Goal: Information Seeking & Learning: Learn about a topic

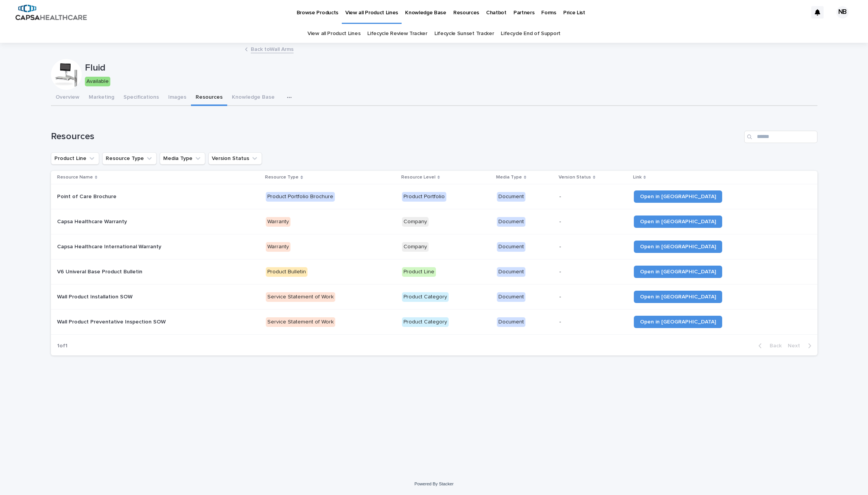
click at [250, 388] on div "Loading... Saving… Loading... Saving… Fluid Fluid Available Sorry, there was an…" at bounding box center [434, 249] width 774 height 411
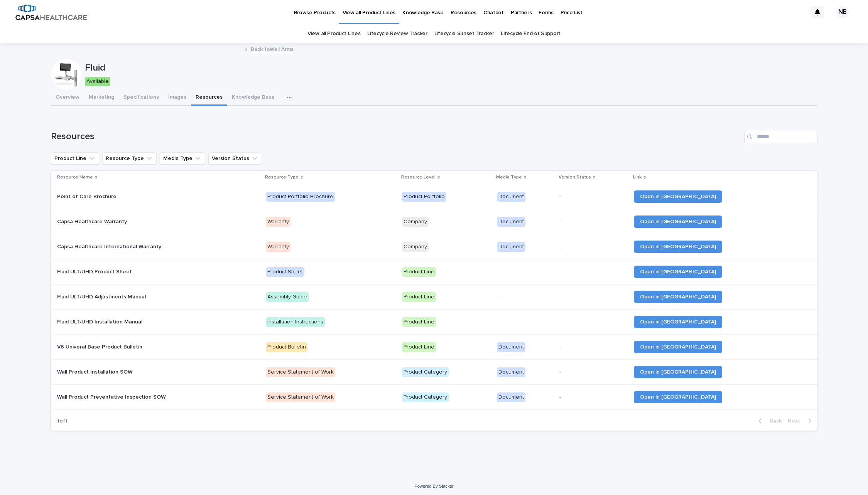
click at [257, 46] on link "Back to Wall Arms" at bounding box center [272, 48] width 43 height 9
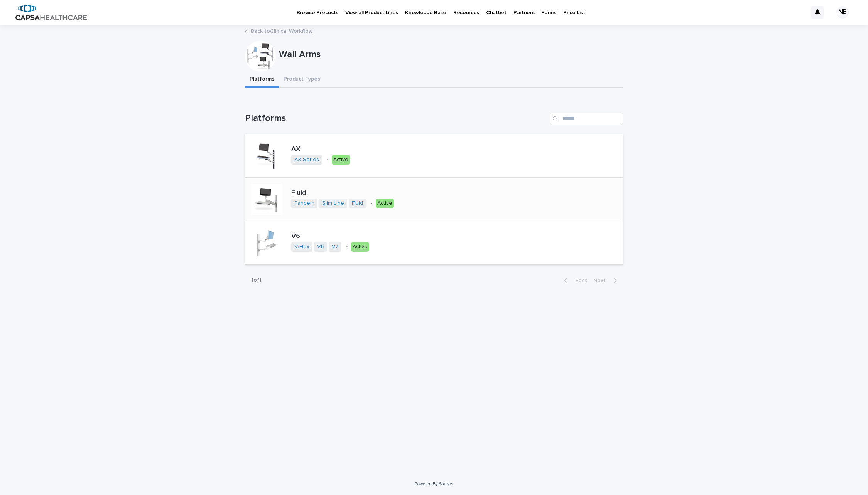
click at [328, 204] on link "Slim Line" at bounding box center [333, 203] width 22 height 7
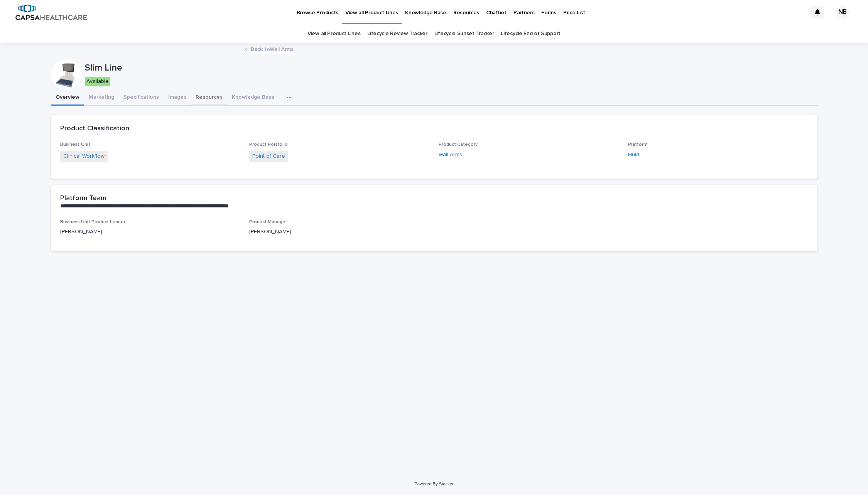
click at [218, 98] on button "Resources" at bounding box center [209, 98] width 36 height 16
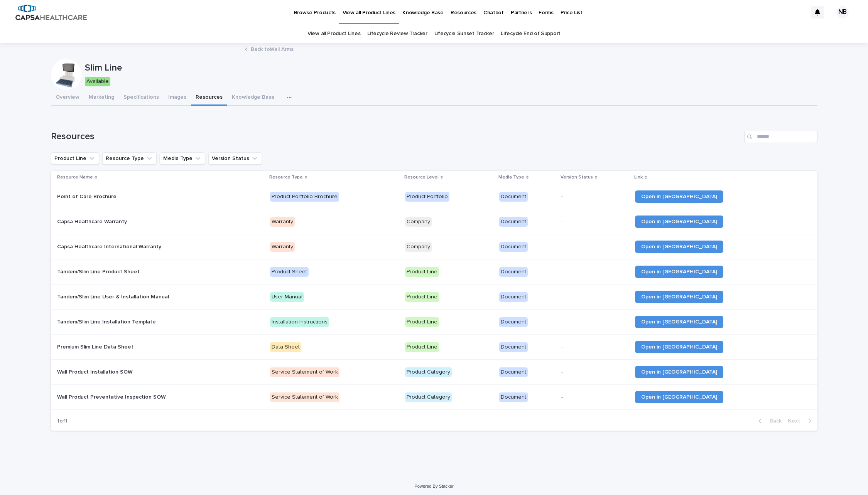
click at [275, 47] on link "Back to Wall Arms" at bounding box center [272, 48] width 43 height 9
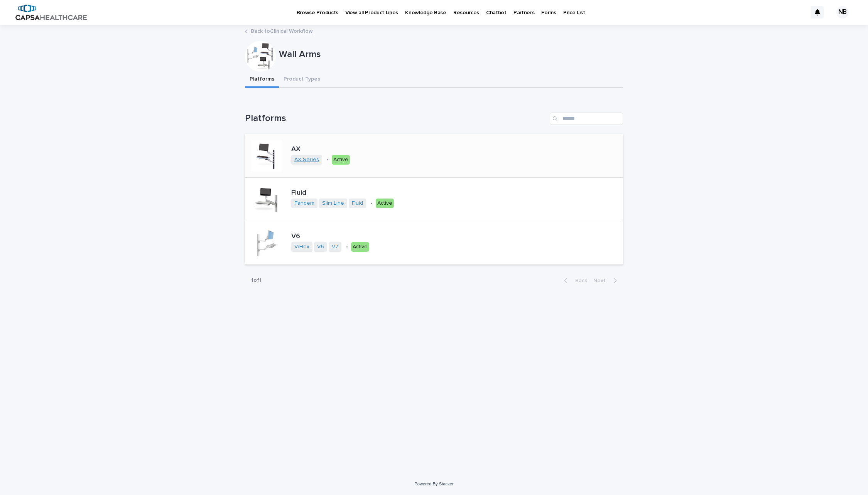
click at [305, 162] on link "AX Series" at bounding box center [306, 160] width 25 height 7
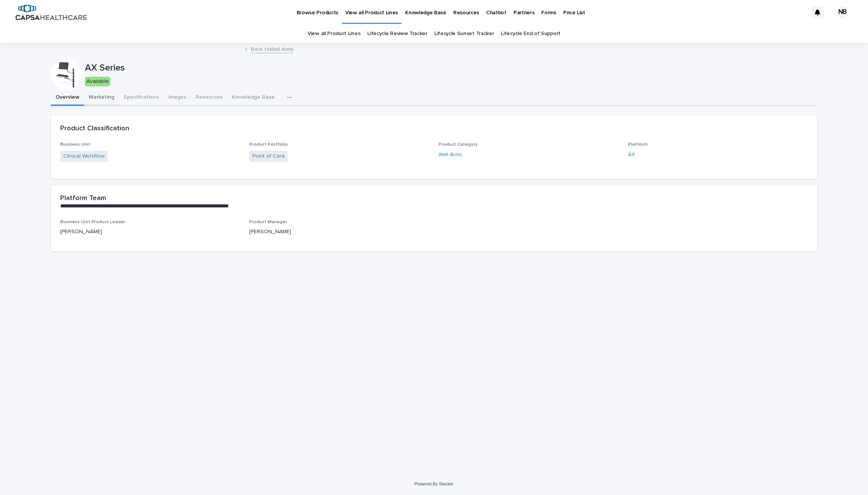
click at [102, 99] on button "Marketing" at bounding box center [101, 98] width 35 height 16
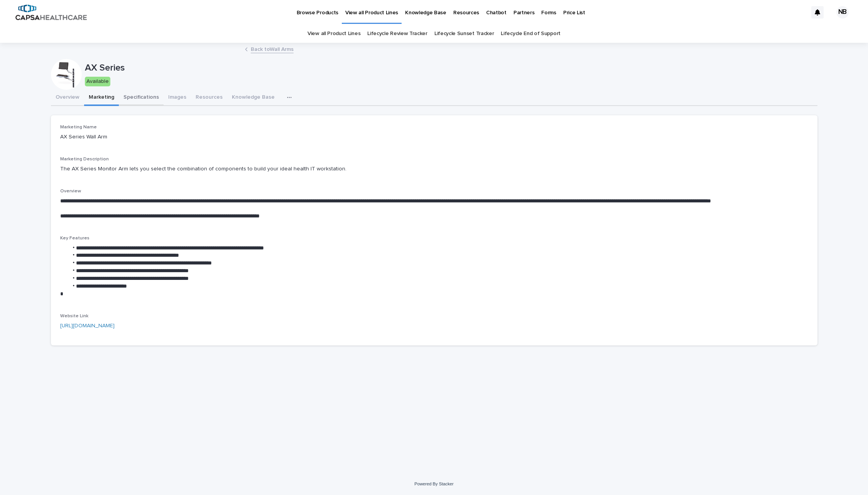
click at [150, 96] on button "Specifications" at bounding box center [141, 98] width 45 height 16
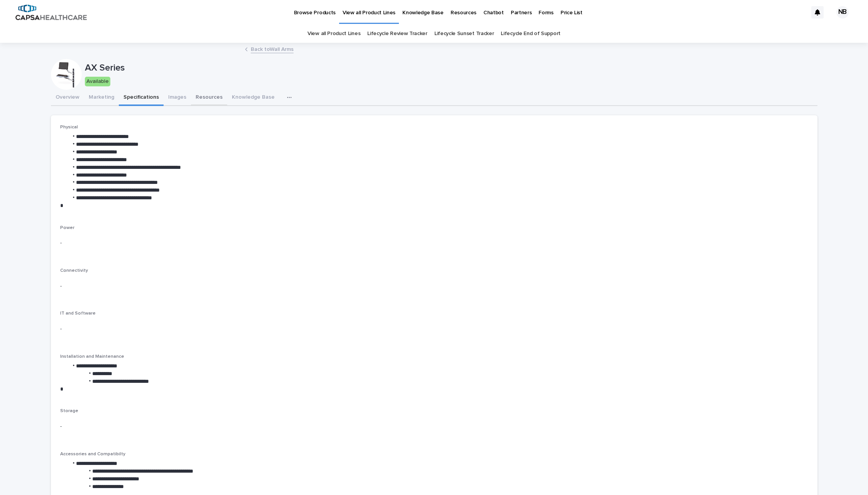
click at [191, 97] on button "Resources" at bounding box center [209, 98] width 36 height 16
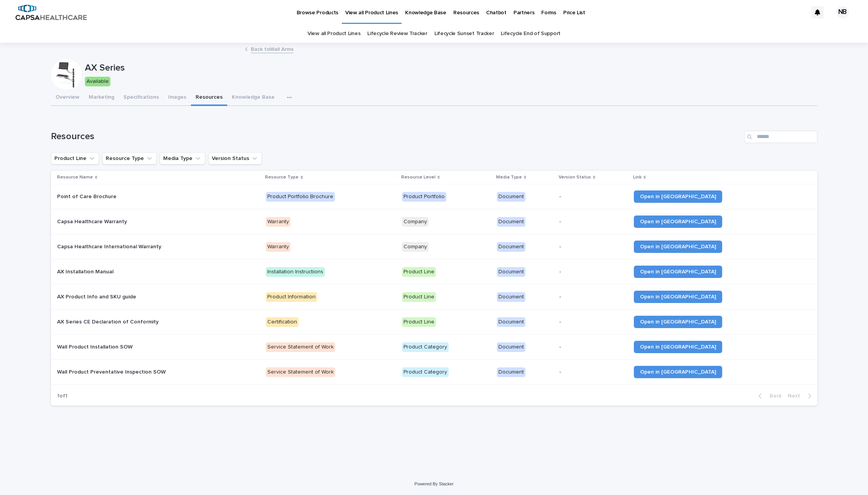
click at [70, 176] on p "Resource Name" at bounding box center [75, 177] width 36 height 8
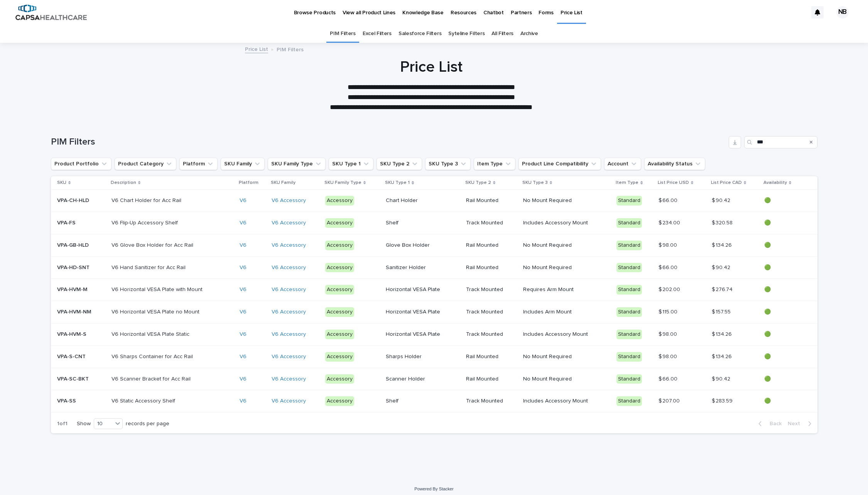
drag, startPoint x: 148, startPoint y: 100, endPoint x: 154, endPoint y: 98, distance: 6.1
click at [148, 100] on div "**********" at bounding box center [431, 85] width 862 height 54
